Goal: Information Seeking & Learning: Learn about a topic

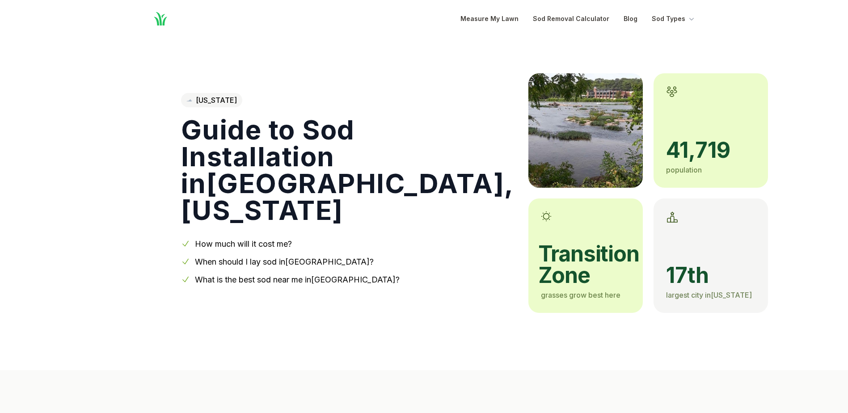
click at [226, 247] on link "How much will it cost me?" at bounding box center [243, 243] width 97 height 9
click at [283, 282] on link "What is the best sod near me in [GEOGRAPHIC_DATA] ?" at bounding box center [297, 279] width 205 height 9
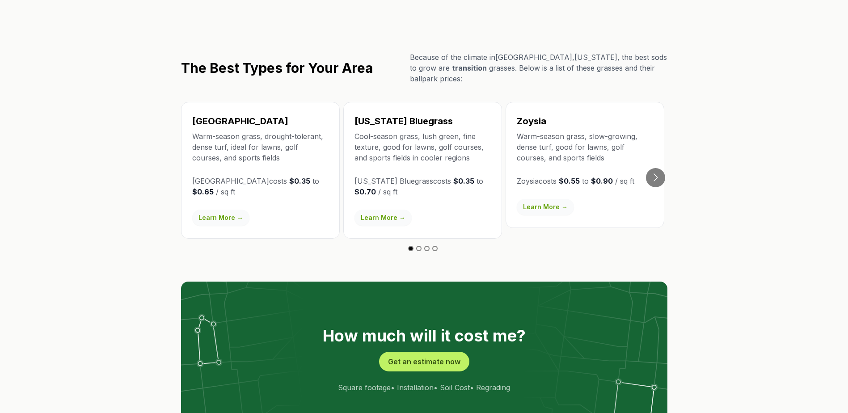
scroll to position [1561, 0]
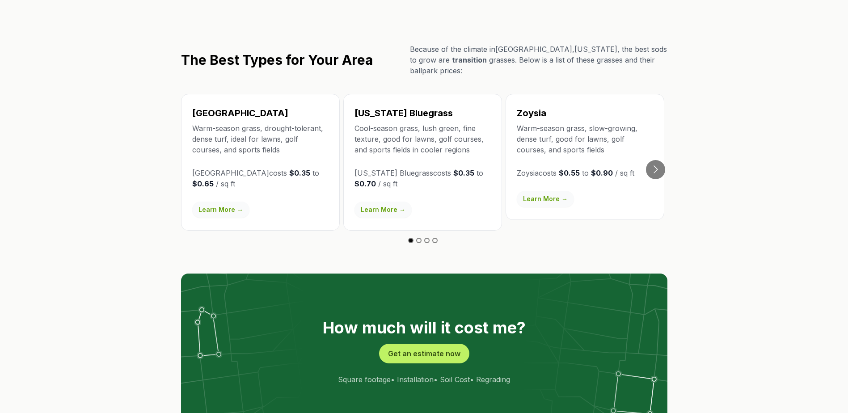
click at [390, 202] on link "Learn More →" at bounding box center [383, 210] width 57 height 16
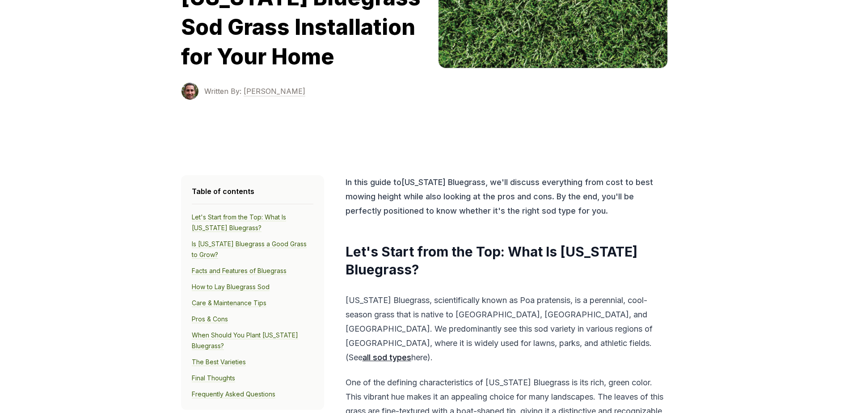
scroll to position [179, 0]
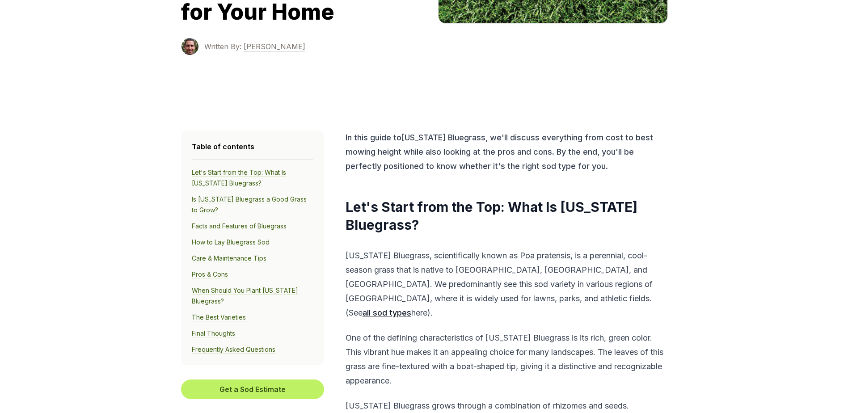
click at [411, 308] on link "all sod types" at bounding box center [387, 312] width 49 height 9
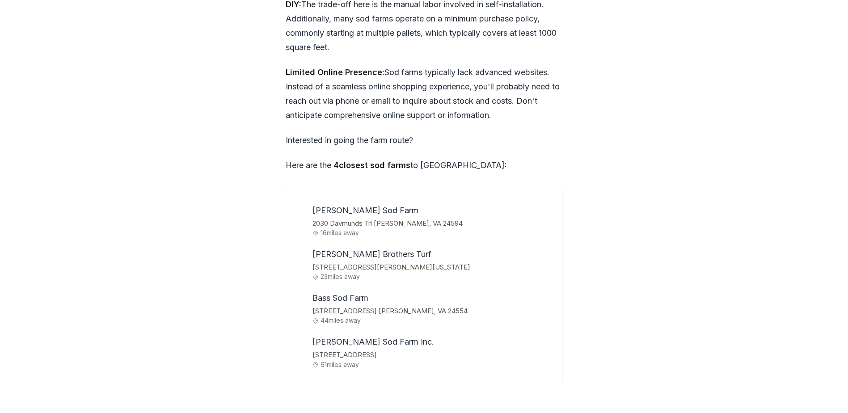
scroll to position [2769, 0]
click at [336, 293] on span "Bass Sod Farm" at bounding box center [341, 297] width 56 height 9
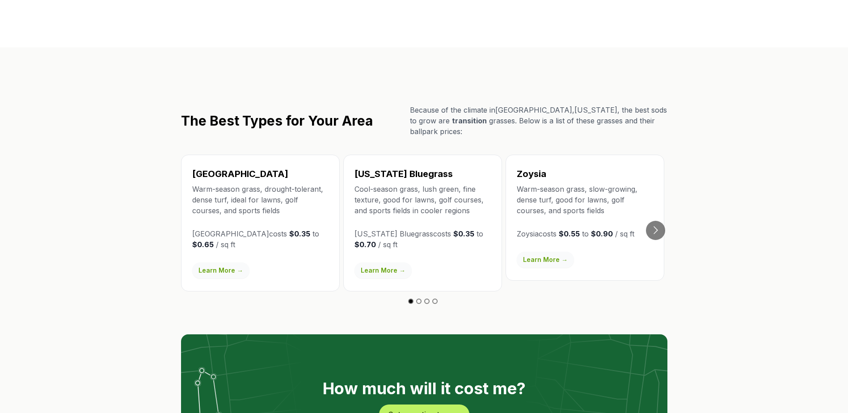
scroll to position [0, 0]
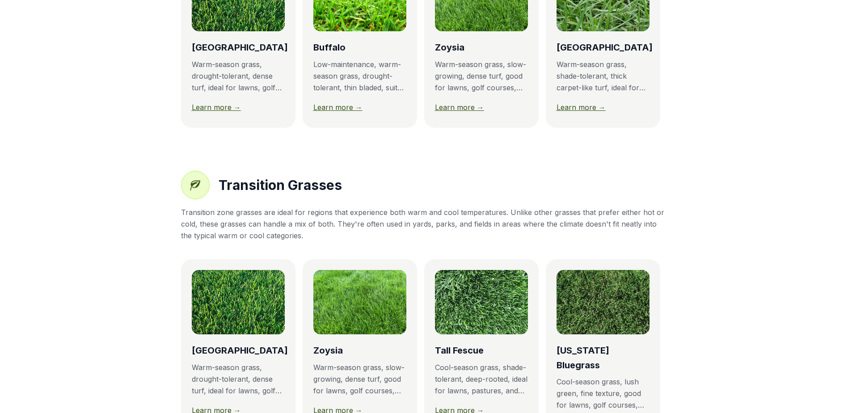
scroll to position [313, 0]
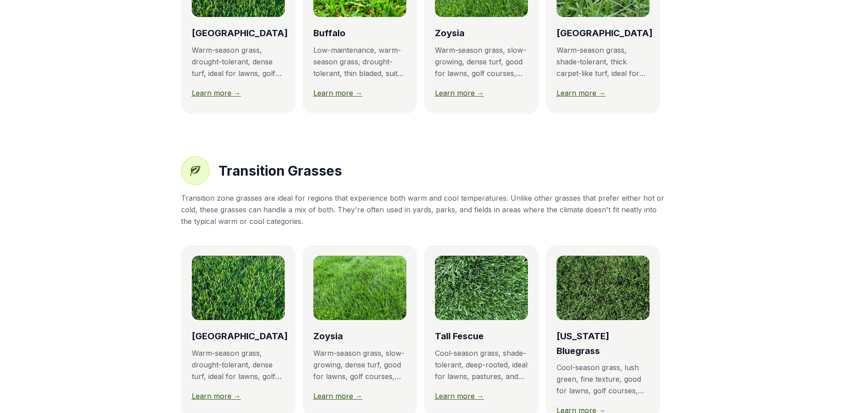
click at [470, 401] on link "Learn more →" at bounding box center [459, 396] width 49 height 9
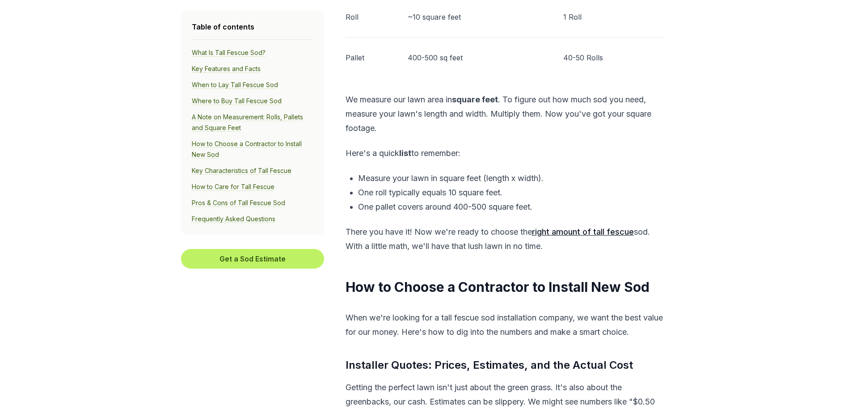
scroll to position [3265, 0]
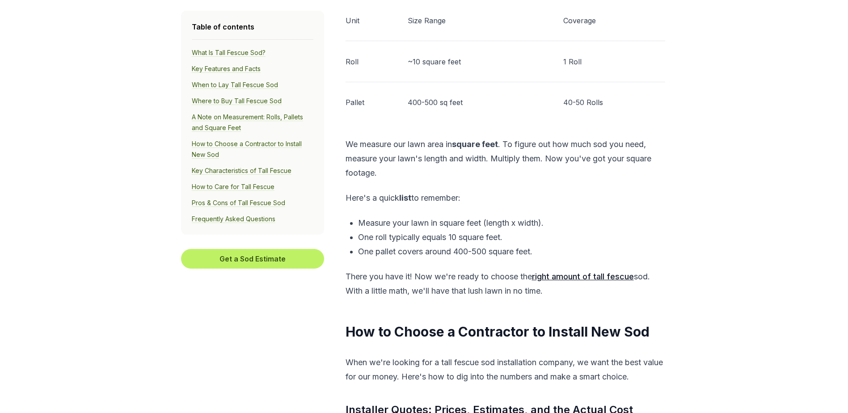
click at [598, 272] on link "right amount of tall fescue" at bounding box center [583, 276] width 102 height 9
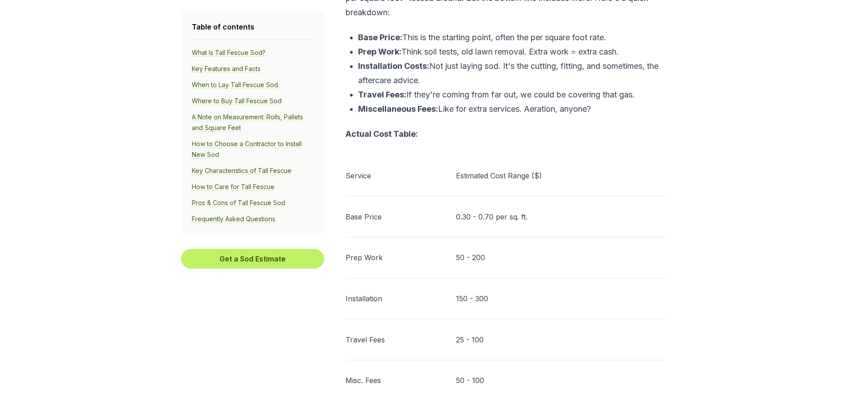
scroll to position [3712, 0]
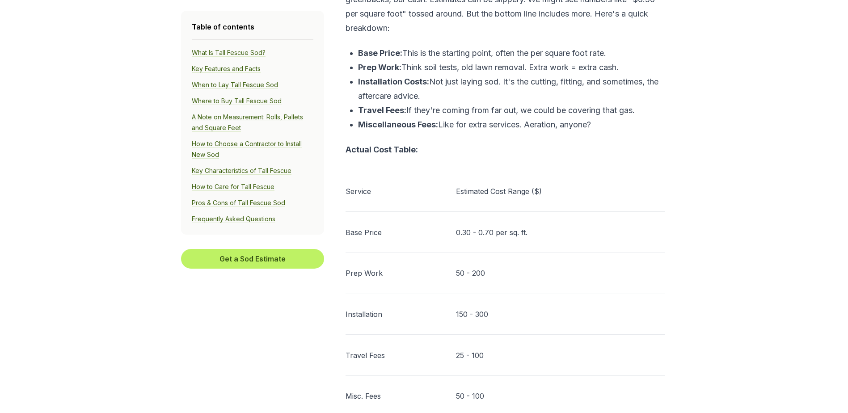
click at [480, 186] on p "Estimated Cost Range ($)" at bounding box center [560, 191] width 209 height 11
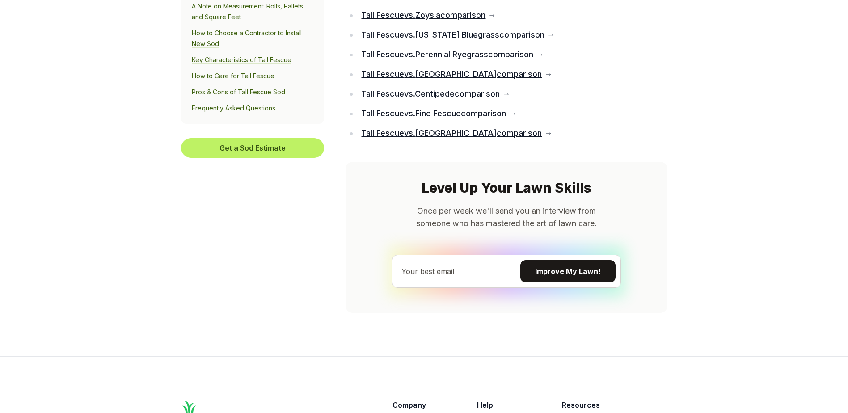
scroll to position [6261, 0]
